Goal: Task Accomplishment & Management: Manage account settings

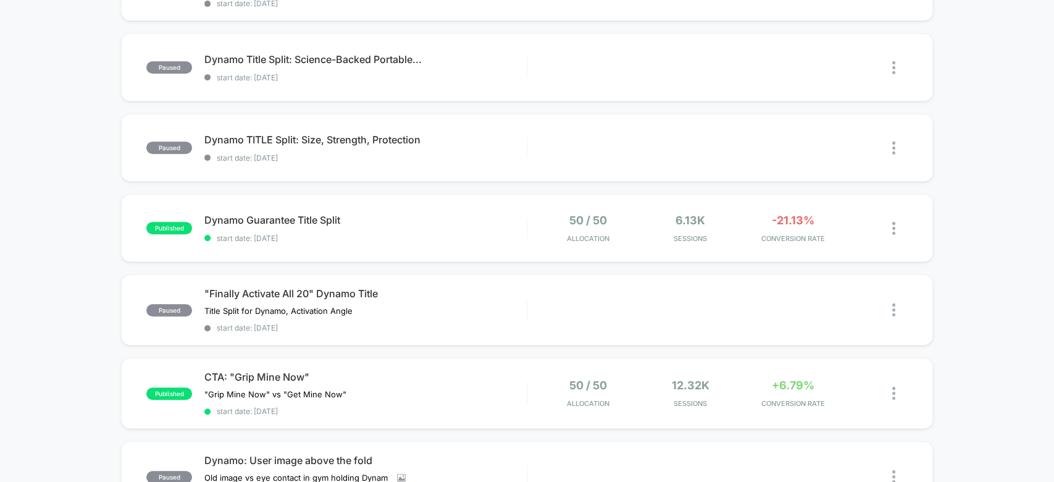
scroll to position [347, 0]
click at [896, 221] on div at bounding box center [899, 229] width 15 height 29
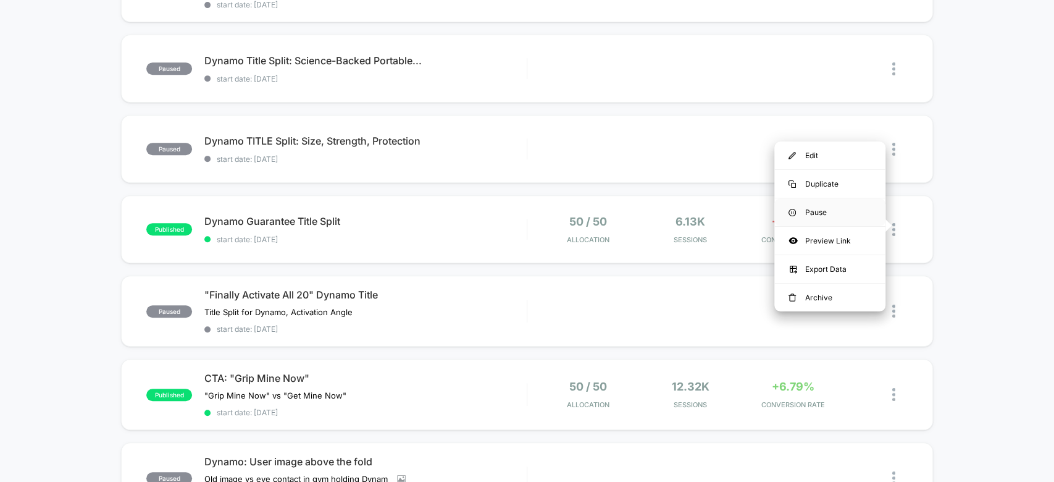
click at [841, 212] on div "Pause" at bounding box center [829, 212] width 111 height 28
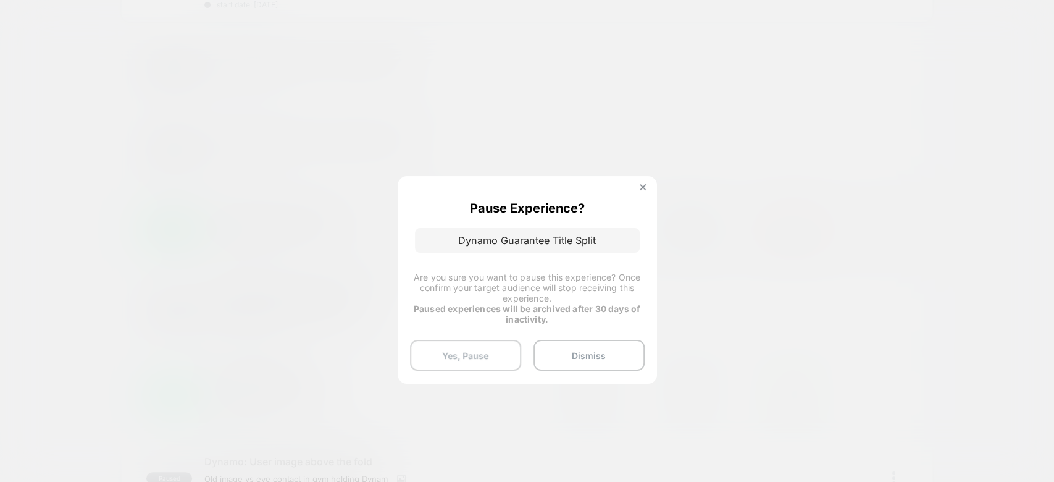
click at [480, 348] on button "Yes, Pause" at bounding box center [465, 355] width 111 height 31
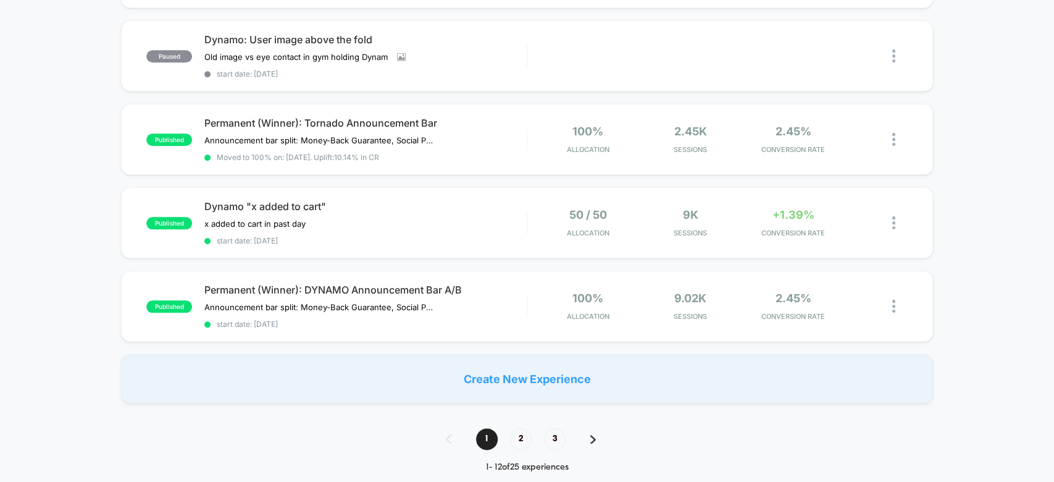
scroll to position [0, 0]
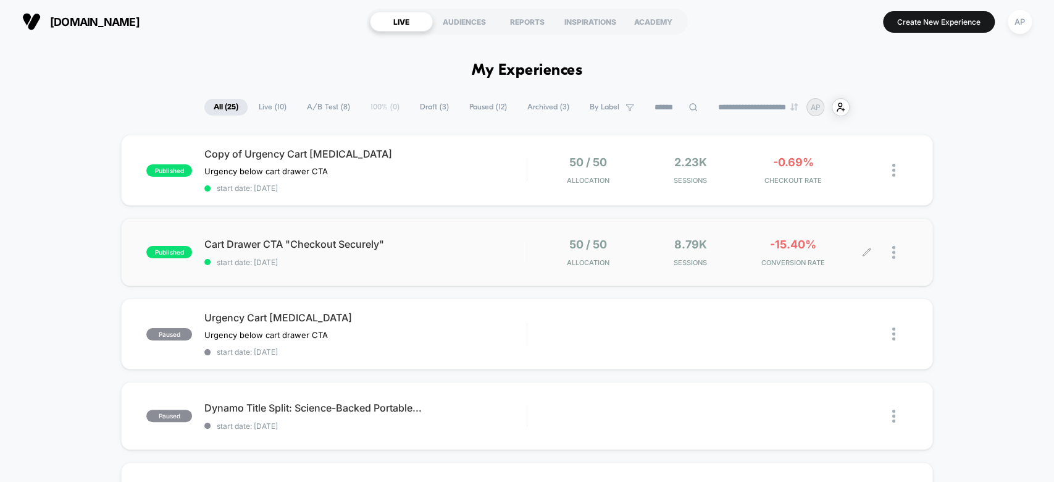
click at [899, 253] on div at bounding box center [899, 252] width 15 height 29
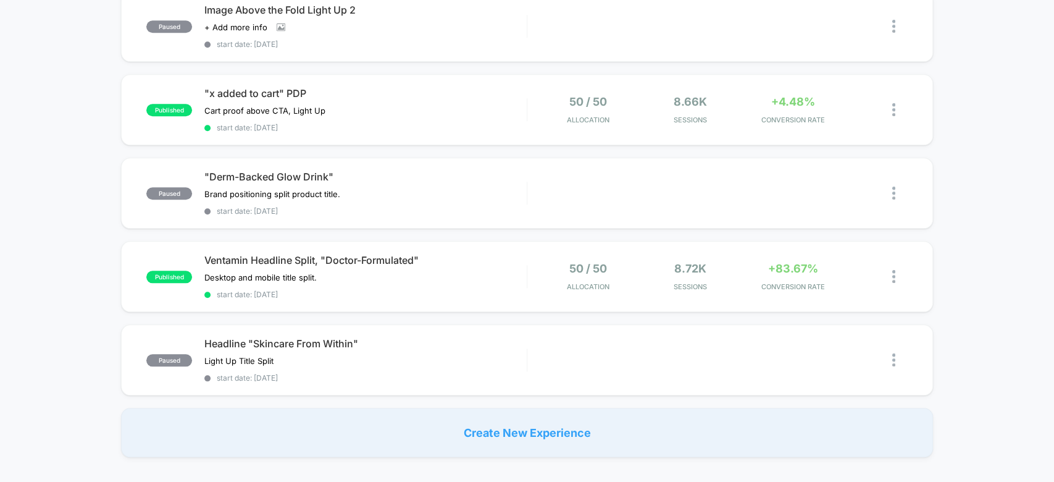
scroll to position [741, 0]
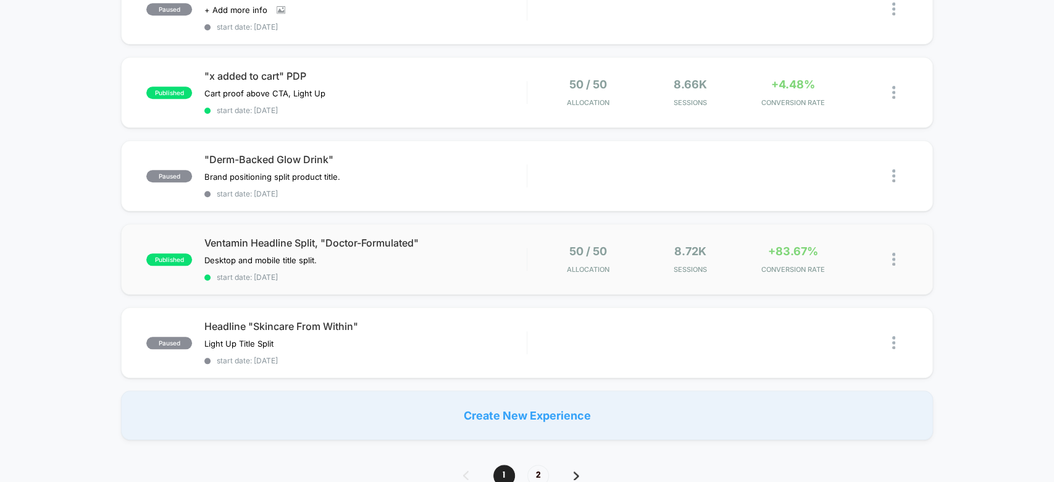
click at [509, 223] on div "published Ventamin Headline Split, "Doctor-Formulated" Desktop and mobile title…" at bounding box center [526, 258] width 811 height 71
